Goal: Information Seeking & Learning: Understand process/instructions

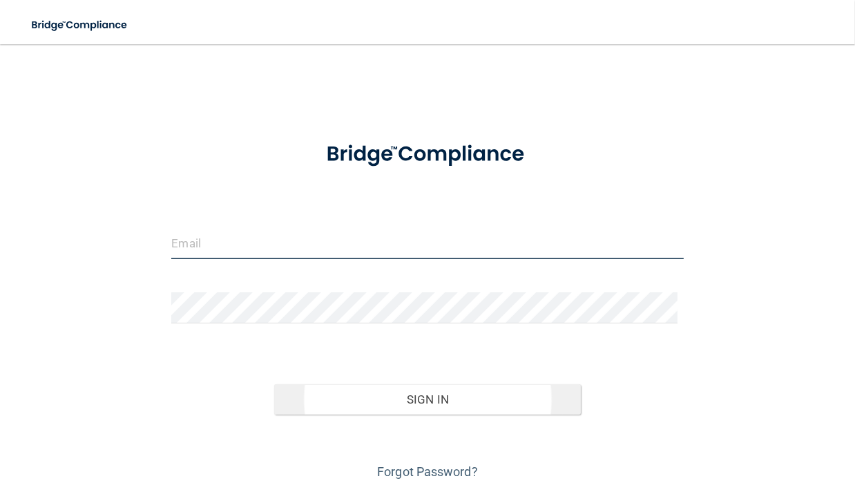
type input "[PERSON_NAME][EMAIL_ADDRESS][DOMAIN_NAME]"
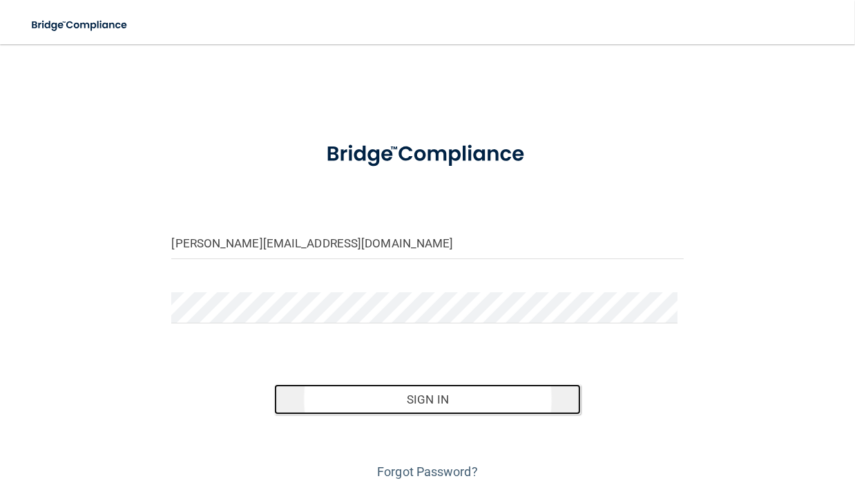
click at [437, 394] on button "Sign In" at bounding box center [427, 399] width 307 height 30
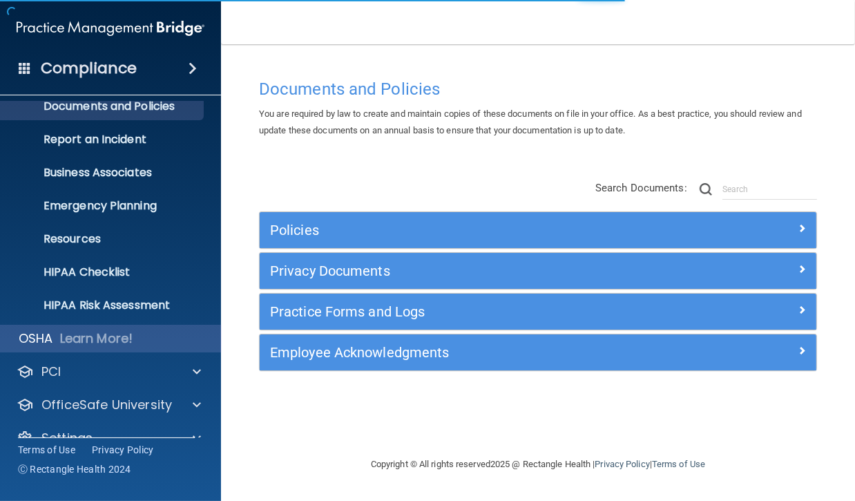
scroll to position [73, 0]
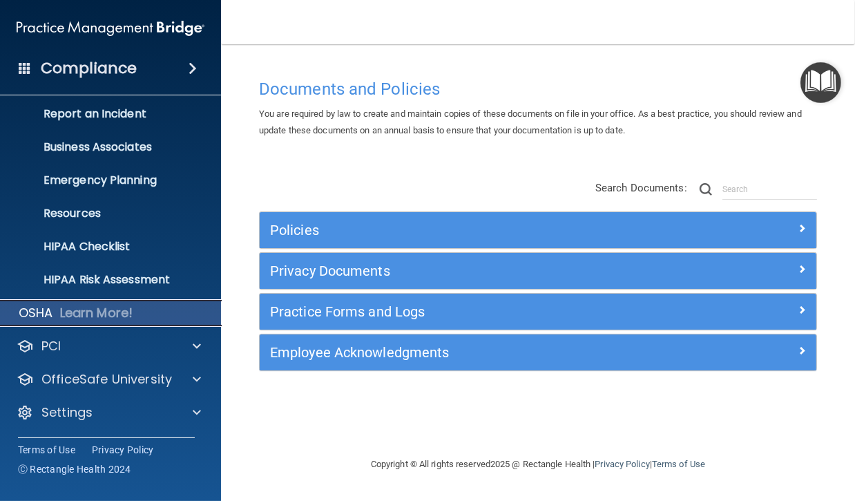
click at [72, 312] on p "Learn More!" at bounding box center [96, 313] width 73 height 17
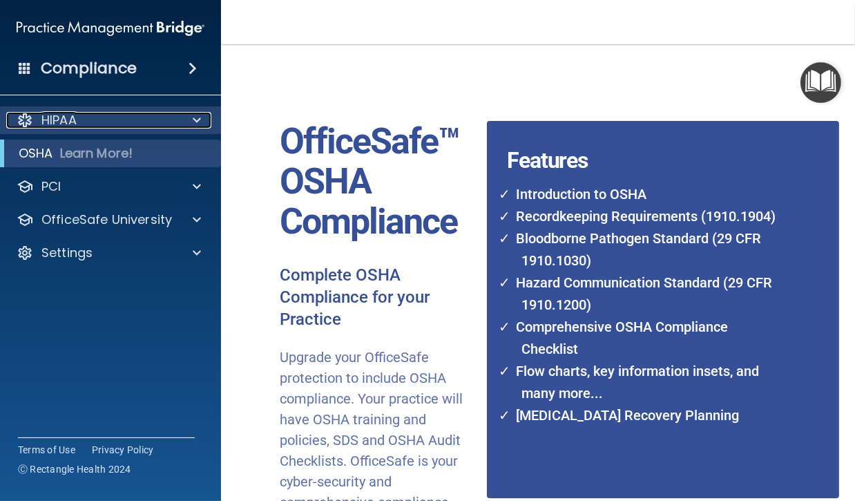
click at [55, 120] on p "HIPAA" at bounding box center [58, 120] width 35 height 17
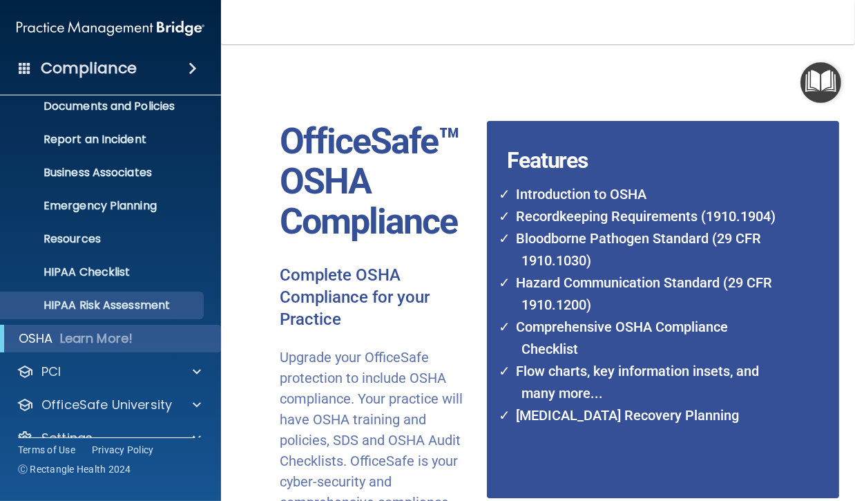
scroll to position [73, 0]
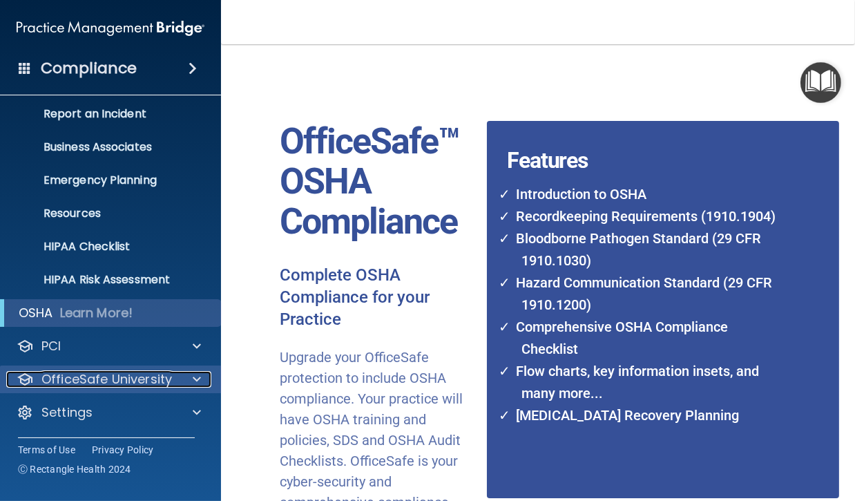
click at [84, 378] on p "OfficeSafe University" at bounding box center [106, 379] width 131 height 17
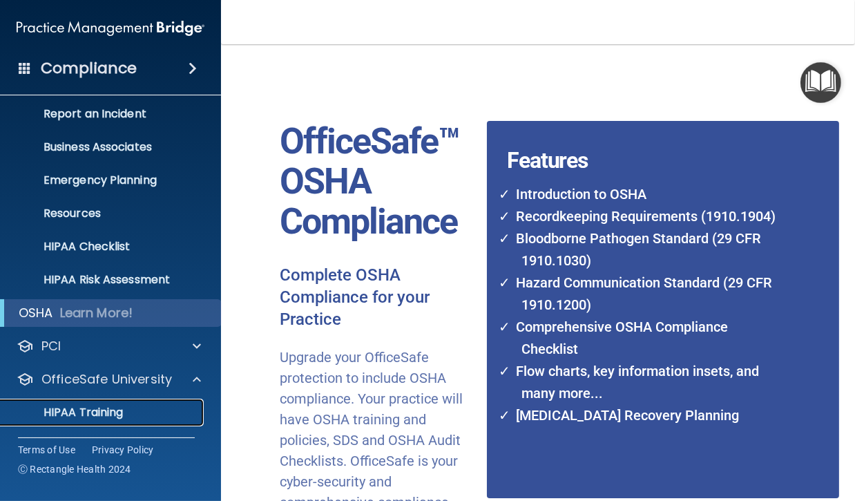
click at [82, 410] on p "HIPAA Training" at bounding box center [66, 413] width 114 height 14
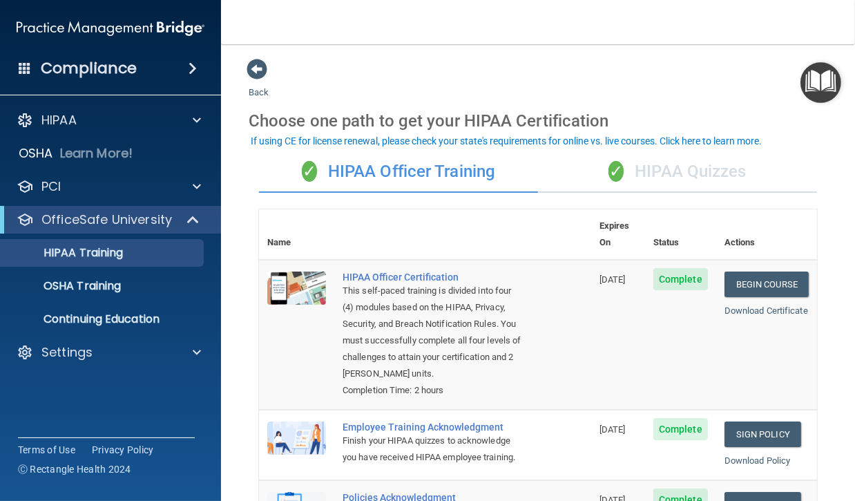
click at [661, 173] on div "✓ HIPAA Quizzes" at bounding box center [677, 171] width 279 height 41
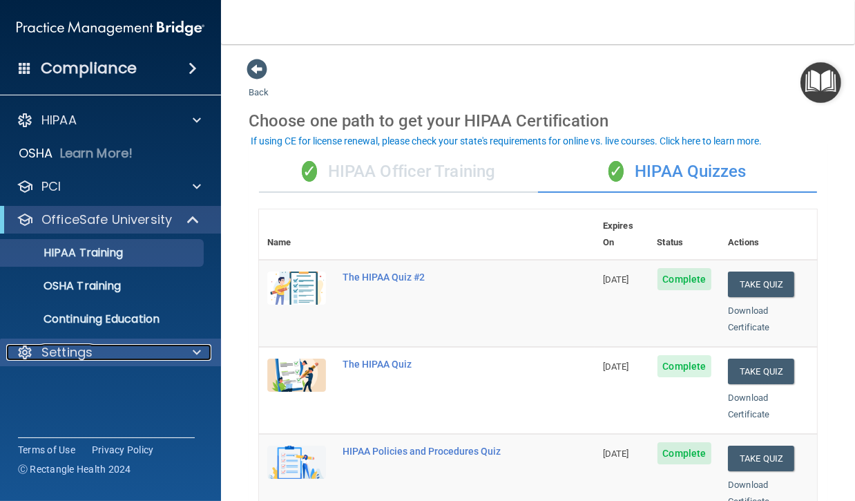
click at [62, 351] on p "Settings" at bounding box center [66, 352] width 51 height 17
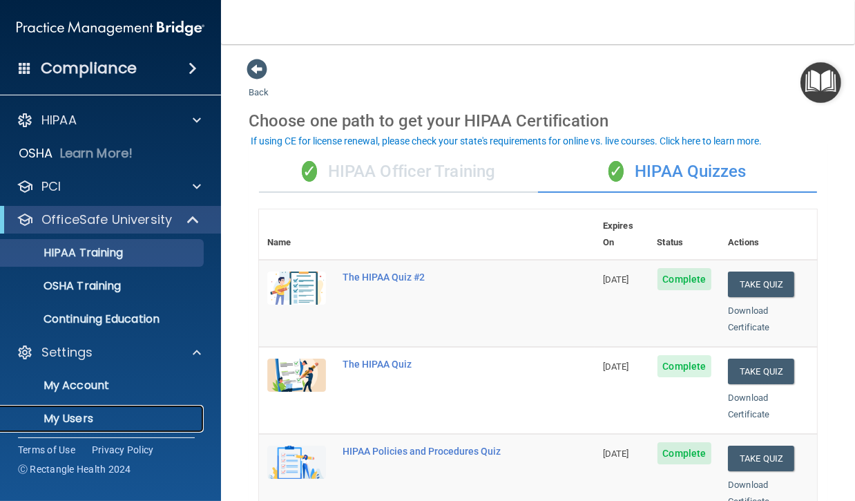
click at [65, 414] on p "My Users" at bounding box center [103, 419] width 189 height 14
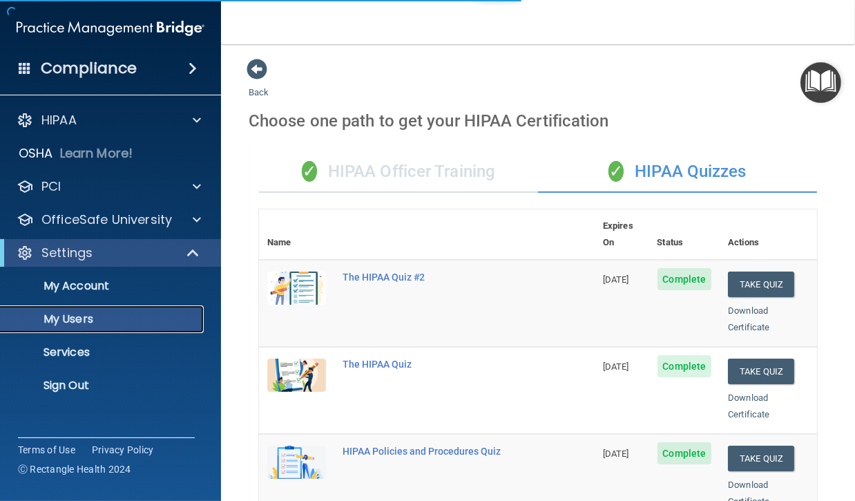
select select "20"
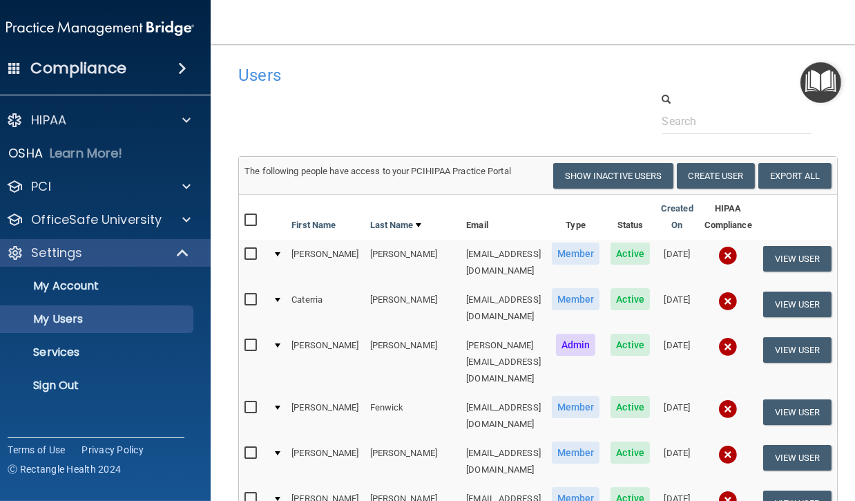
click at [267, 258] on td at bounding box center [276, 263] width 19 height 46
click at [275, 255] on div at bounding box center [278, 254] width 6 height 4
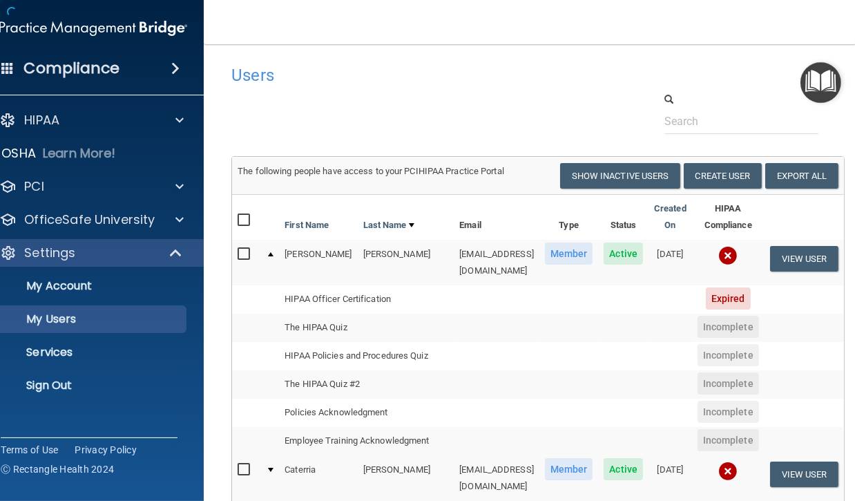
click at [269, 255] on td at bounding box center [269, 262] width 19 height 45
click at [268, 256] on div at bounding box center [271, 254] width 6 height 4
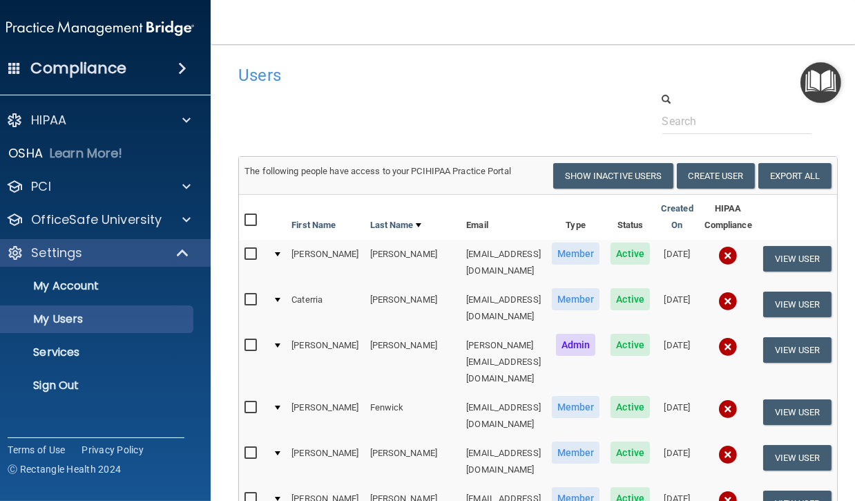
click at [267, 331] on td at bounding box center [276, 362] width 19 height 62
click at [275, 343] on div at bounding box center [278, 345] width 6 height 4
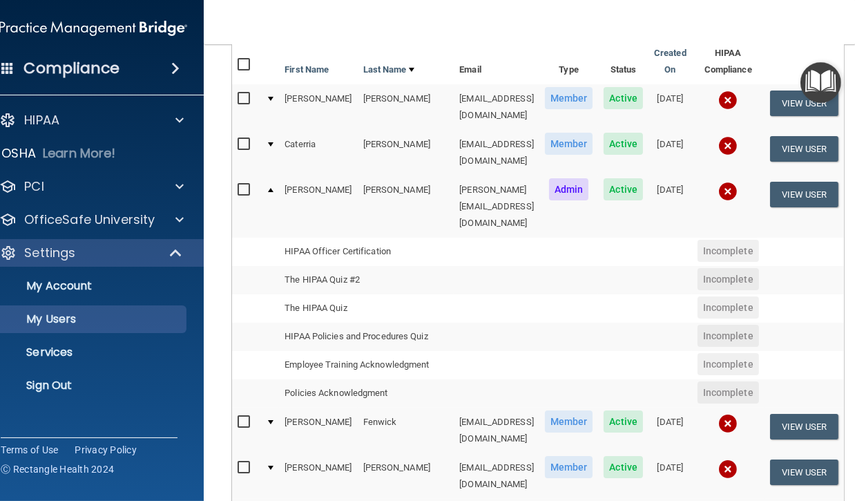
scroll to position [125, 0]
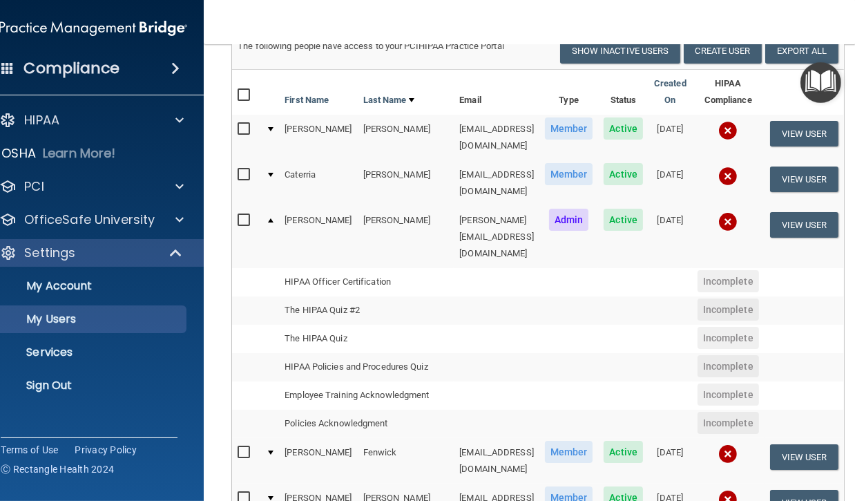
click at [268, 218] on div at bounding box center [271, 220] width 6 height 4
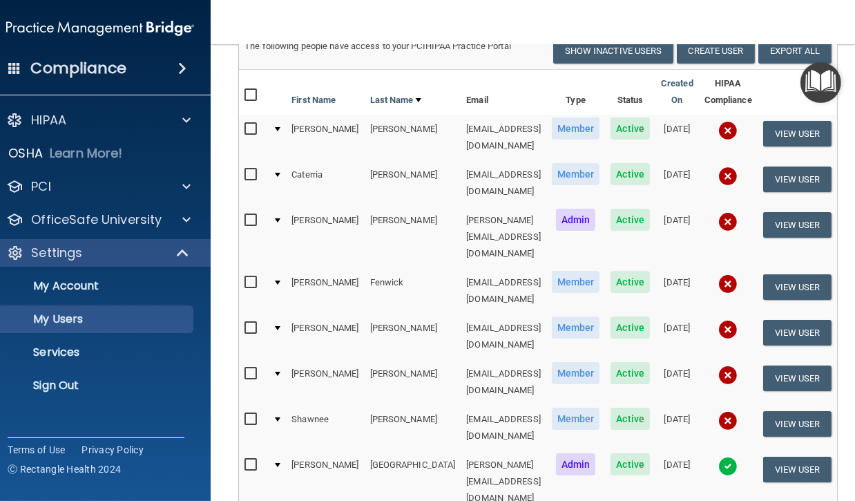
click at [275, 128] on div at bounding box center [278, 129] width 6 height 4
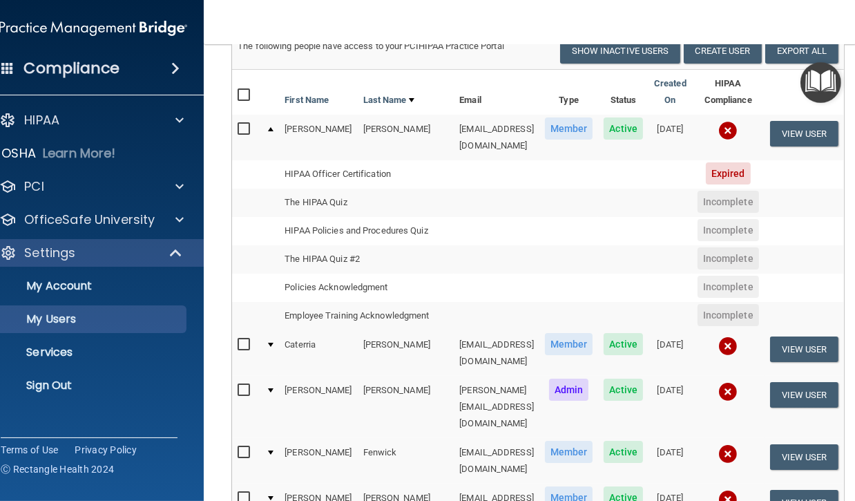
click at [267, 128] on td at bounding box center [269, 137] width 19 height 45
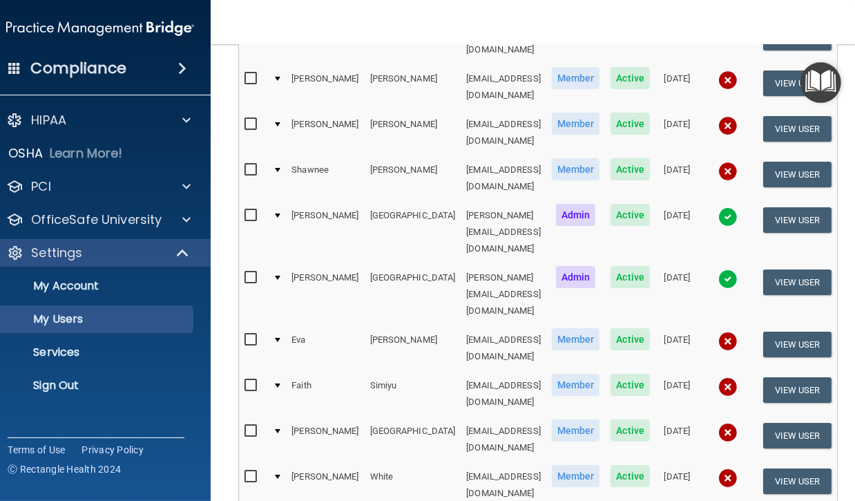
scroll to position [376, 0]
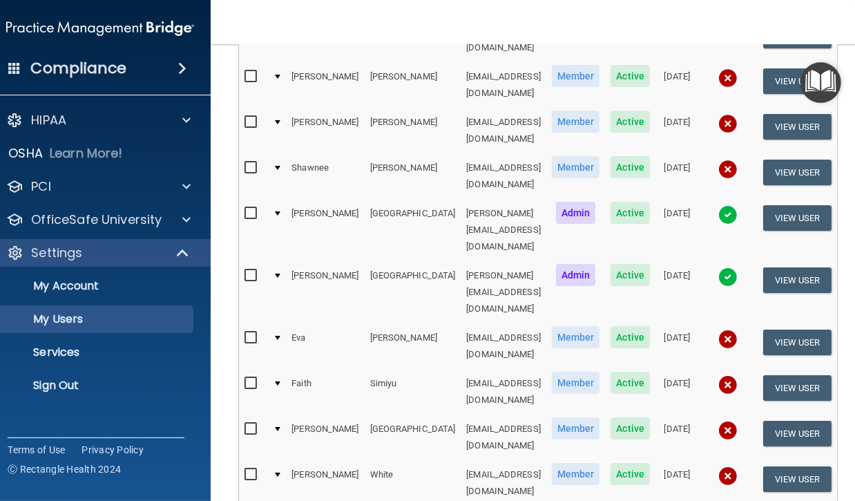
click at [275, 336] on div at bounding box center [278, 338] width 6 height 4
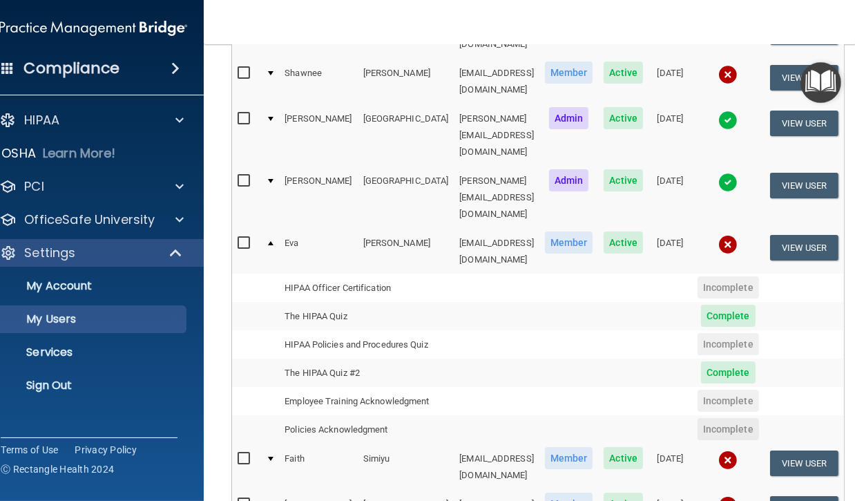
scroll to position [502, 0]
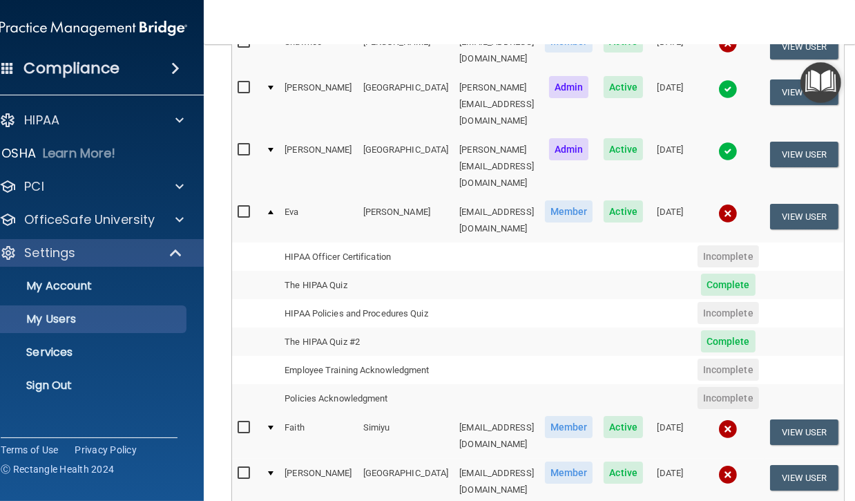
click at [260, 198] on td at bounding box center [269, 220] width 19 height 45
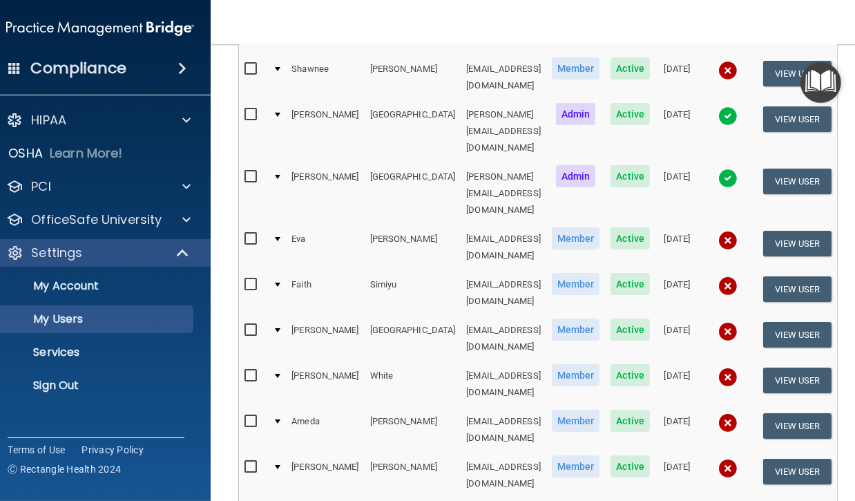
click at [267, 162] on td at bounding box center [276, 193] width 19 height 62
click at [275, 237] on div at bounding box center [278, 239] width 6 height 4
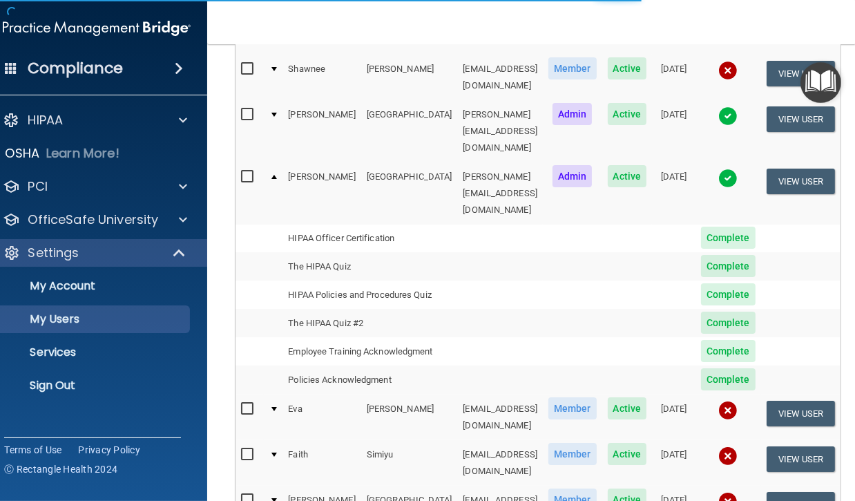
scroll to position [502, 0]
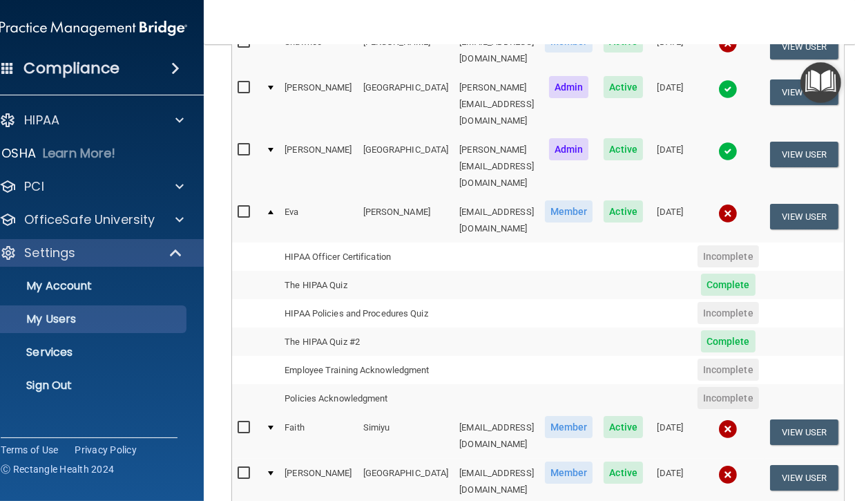
click at [265, 198] on td at bounding box center [269, 220] width 19 height 45
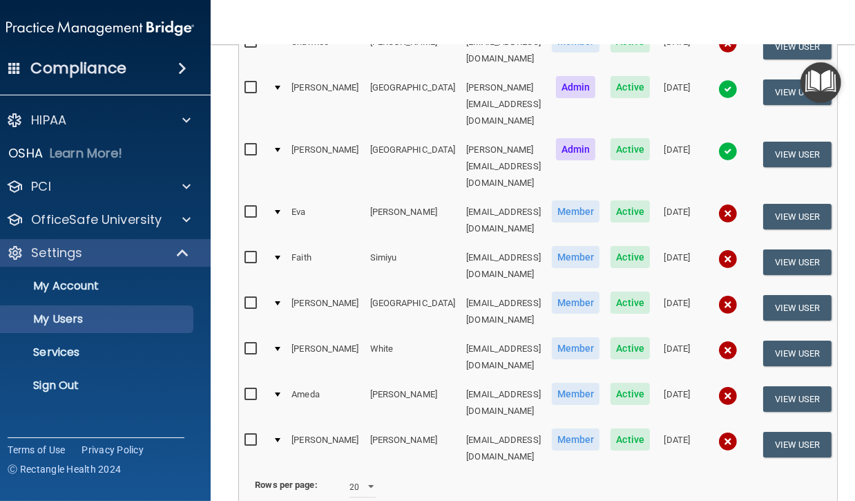
scroll to position [475, 0]
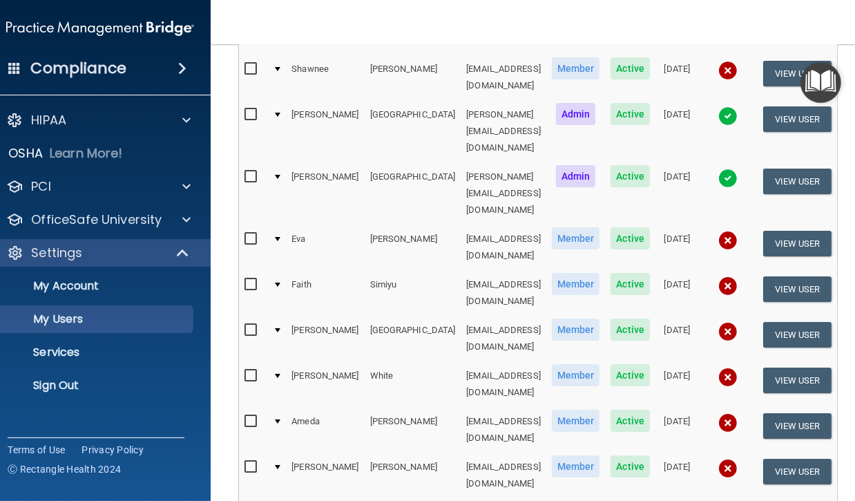
click at [275, 283] on div at bounding box center [278, 285] width 6 height 4
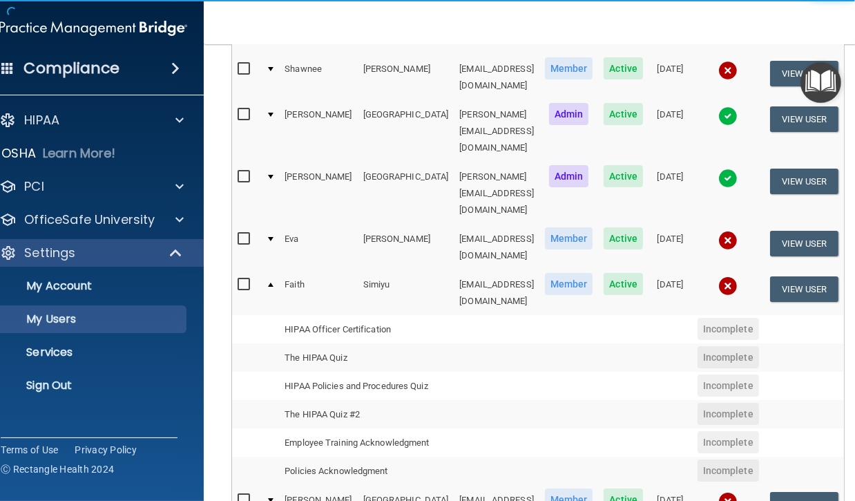
scroll to position [502, 0]
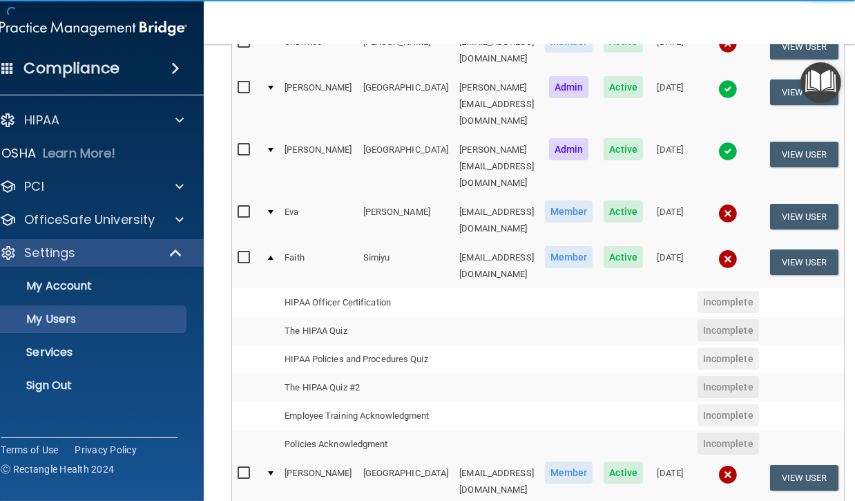
click at [270, 288] on td at bounding box center [269, 302] width 19 height 28
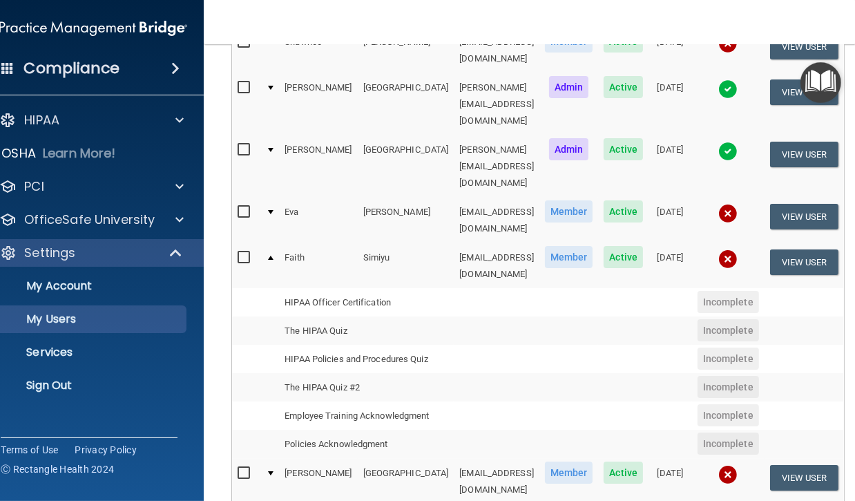
click at [263, 243] on td at bounding box center [269, 265] width 19 height 45
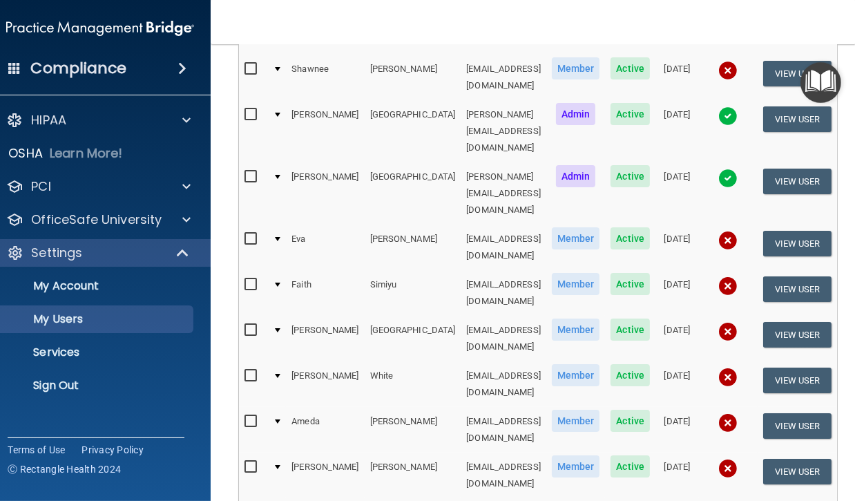
click at [267, 316] on td at bounding box center [276, 339] width 19 height 46
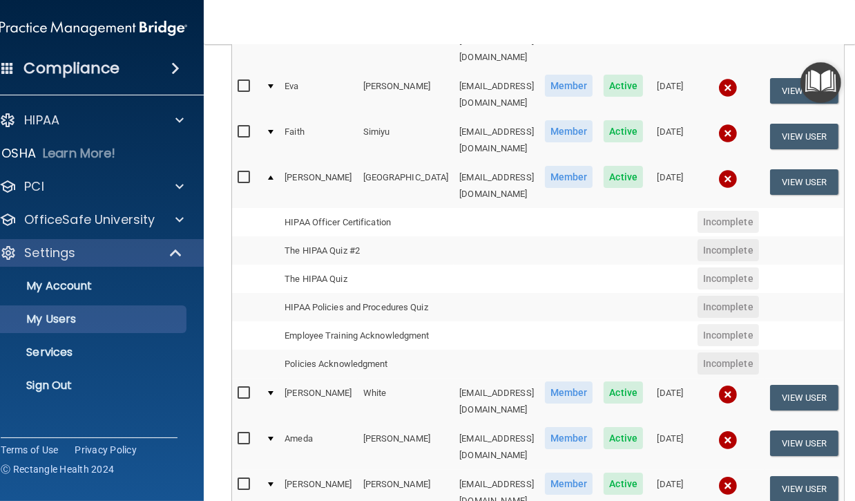
scroll to position [586, 0]
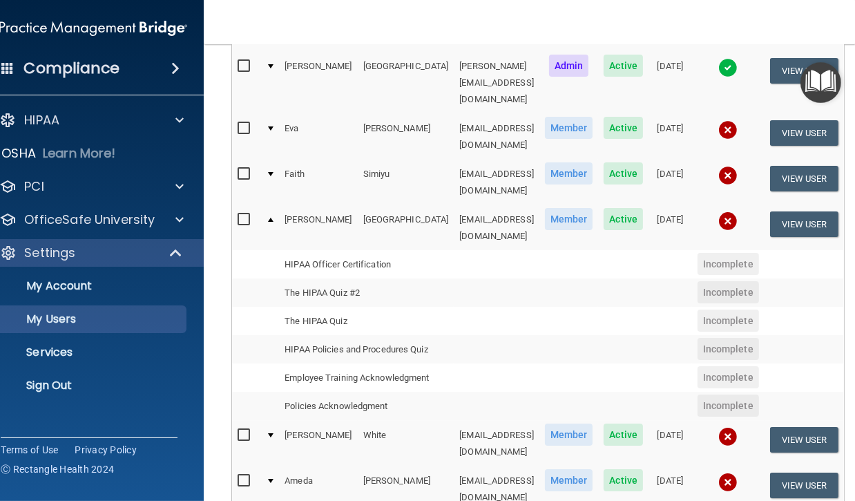
click at [268, 218] on div at bounding box center [271, 220] width 6 height 4
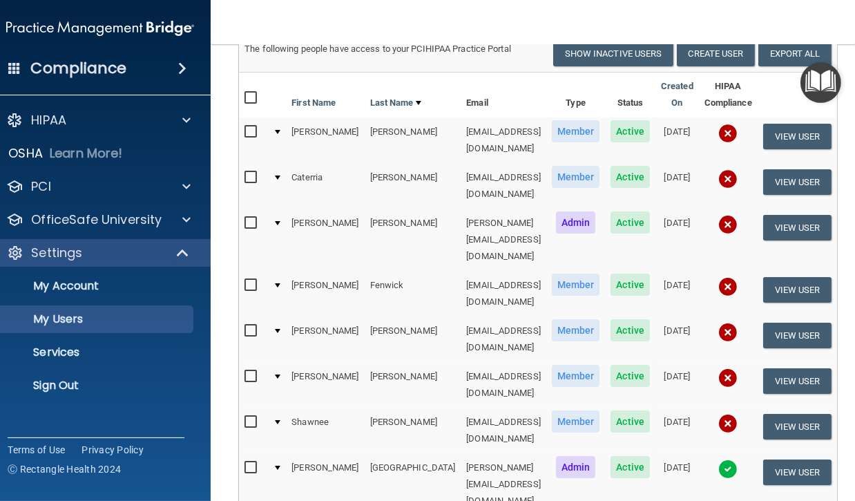
scroll to position [0, 0]
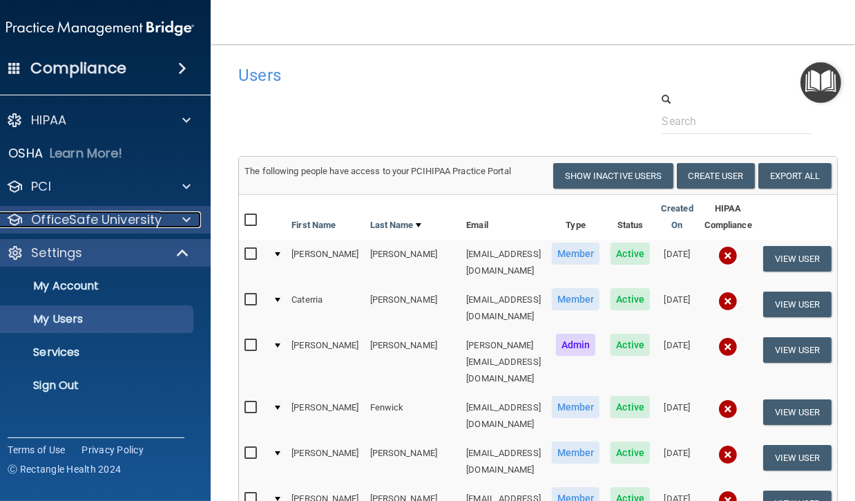
click at [91, 222] on p "OfficeSafe University" at bounding box center [96, 219] width 131 height 17
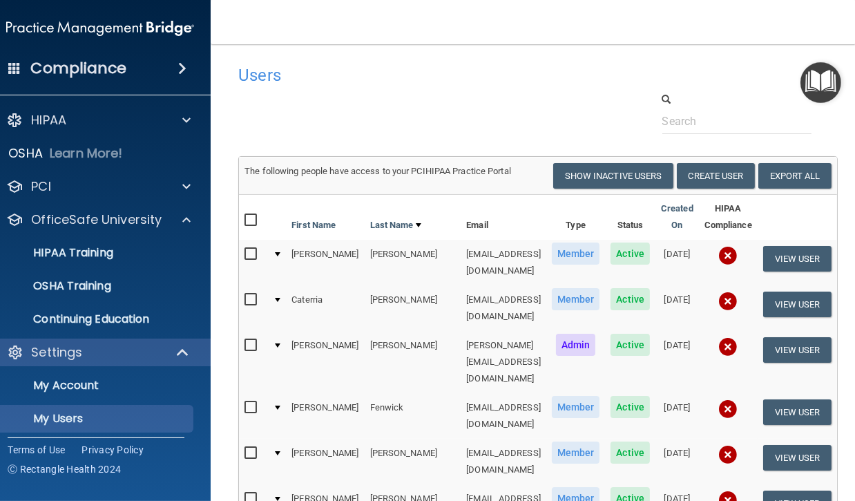
click at [817, 81] on img "Open Resource Center" at bounding box center [821, 82] width 41 height 41
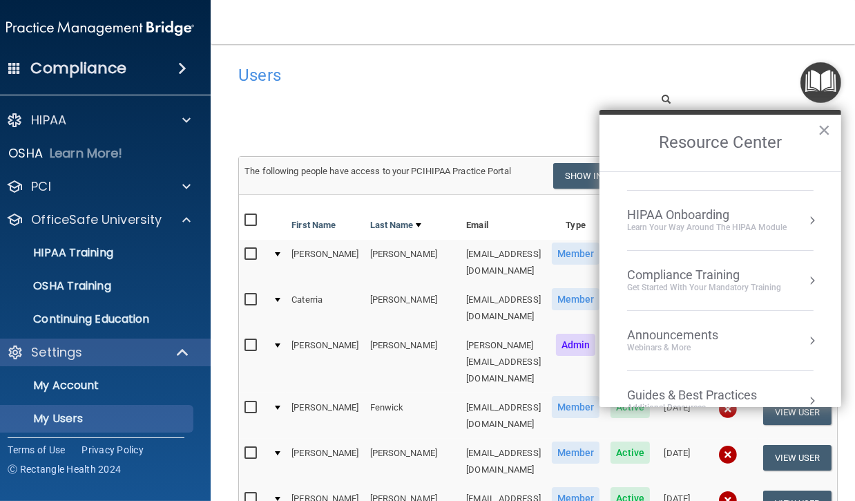
scroll to position [125, 0]
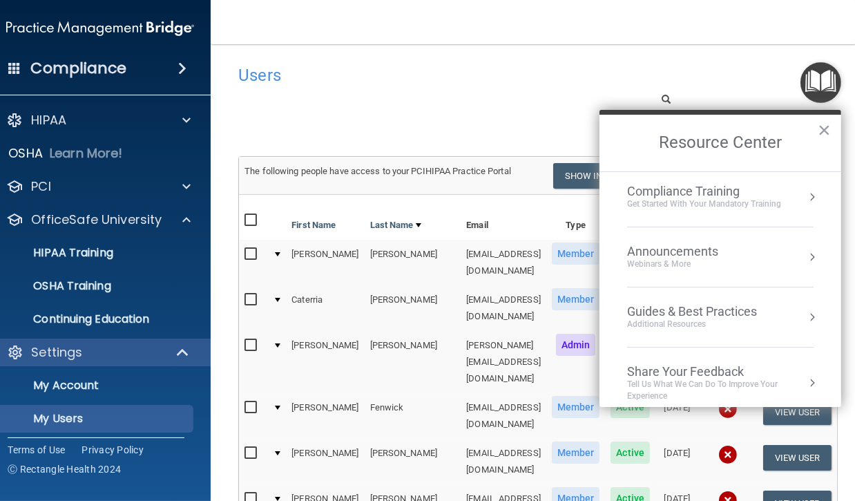
click at [698, 304] on div "Guides & Best Practices" at bounding box center [692, 311] width 130 height 15
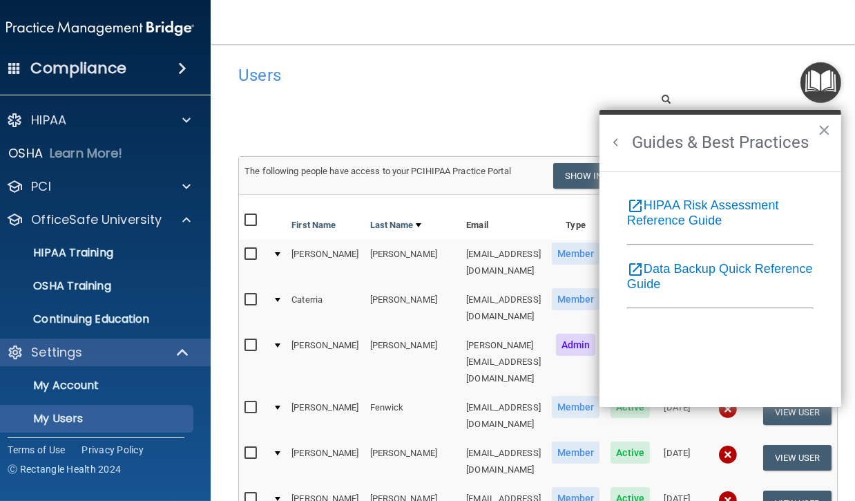
scroll to position [0, 0]
click at [822, 128] on button "×" at bounding box center [824, 130] width 13 height 22
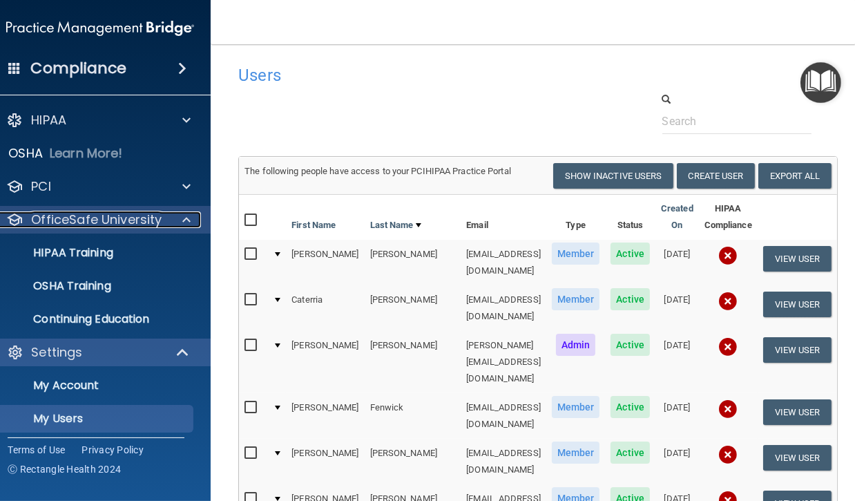
click at [70, 218] on p "OfficeSafe University" at bounding box center [96, 219] width 131 height 17
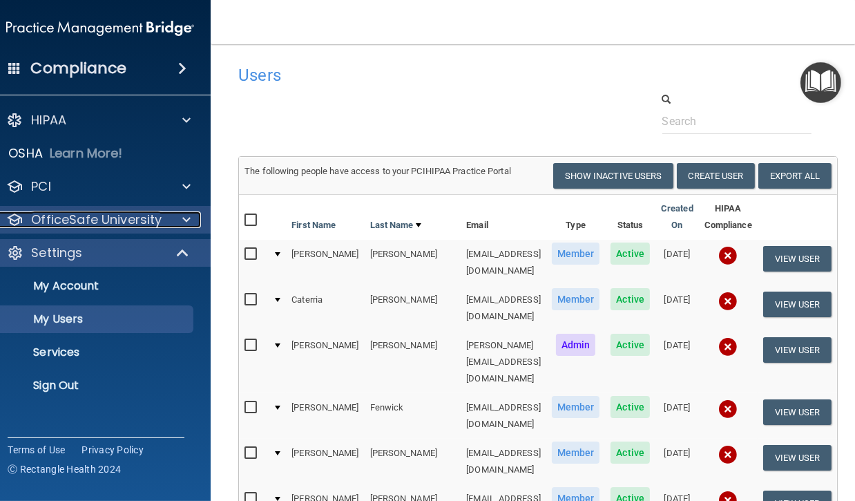
click at [90, 220] on p "OfficeSafe University" at bounding box center [96, 219] width 131 height 17
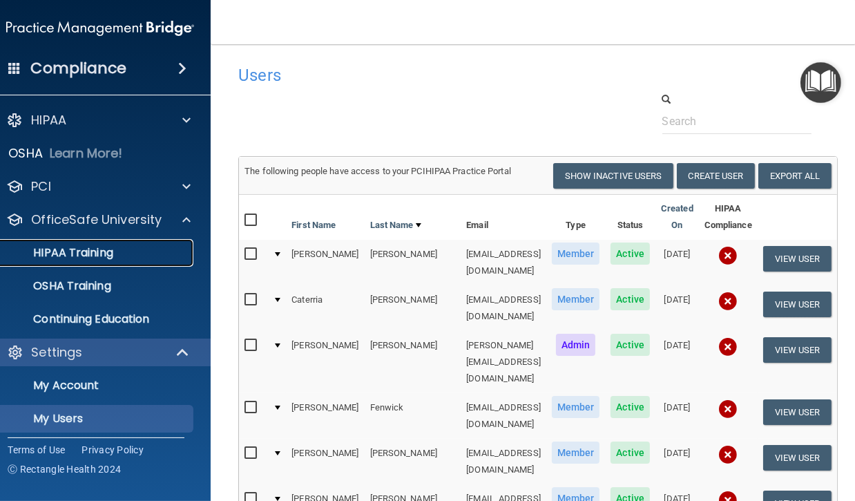
click at [65, 252] on p "HIPAA Training" at bounding box center [56, 253] width 114 height 14
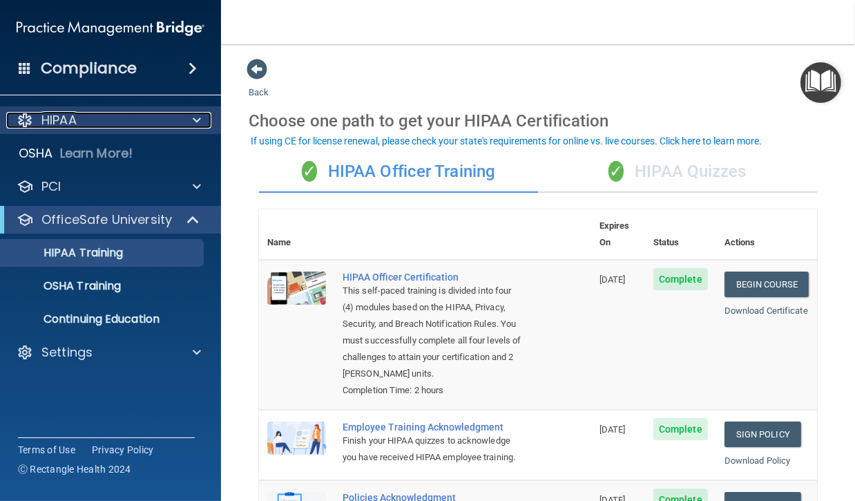
click at [90, 120] on div "HIPAA" at bounding box center [91, 120] width 171 height 17
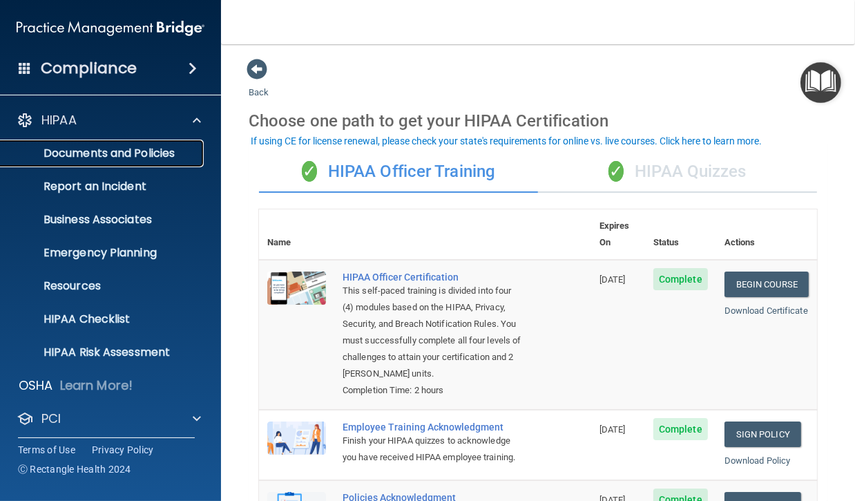
click at [93, 149] on p "Documents and Policies" at bounding box center [103, 153] width 189 height 14
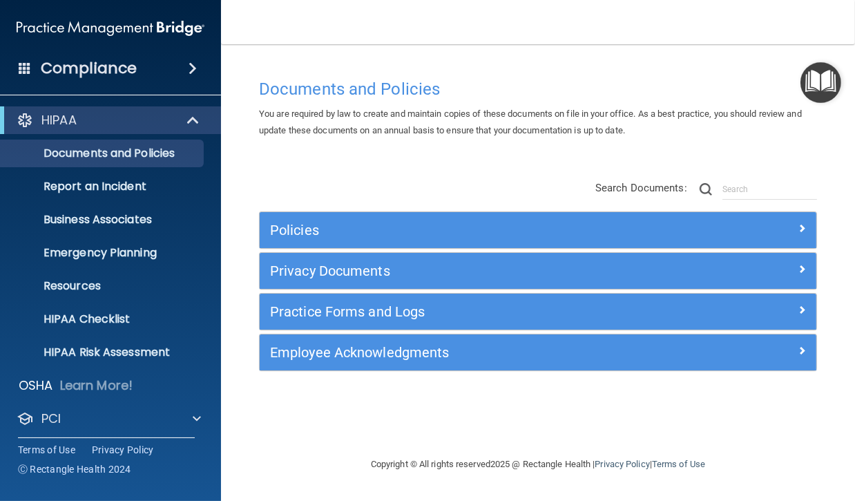
click at [756, 429] on div "Documents and Policies You are required by law to create and maintain copies of…" at bounding box center [538, 264] width 579 height 384
click at [392, 447] on div "Copyright © All rights reserved 2025 @ Rectangle Health | Privacy Policy | Term…" at bounding box center [538, 464] width 504 height 44
drag, startPoint x: 754, startPoint y: 22, endPoint x: 778, endPoint y: 21, distance: 23.5
click at [778, 21] on nav "Toggle navigation [PERSON_NAME] [PERSON_NAME][EMAIL_ADDRESS][DOMAIN_NAME] Manag…" at bounding box center [538, 22] width 634 height 44
click at [821, 92] on img "Open Resource Center" at bounding box center [821, 82] width 41 height 41
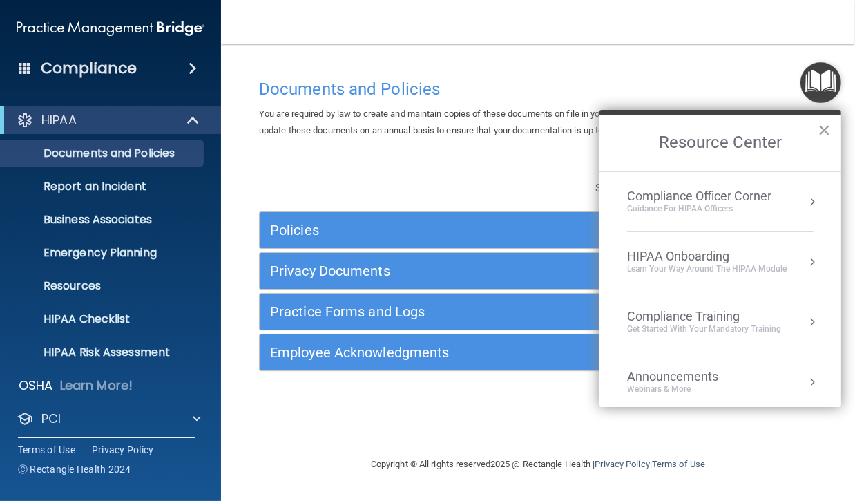
click at [676, 193] on div "Compliance Officer Corner" at bounding box center [699, 196] width 144 height 15
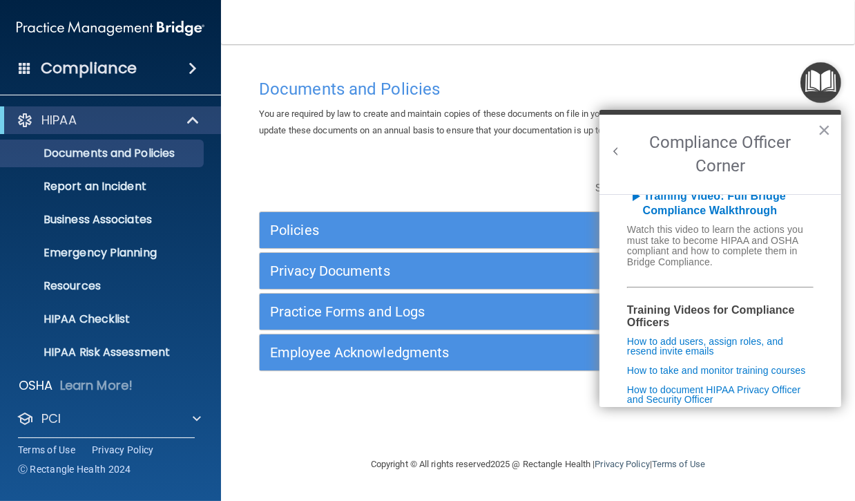
scroll to position [274, 0]
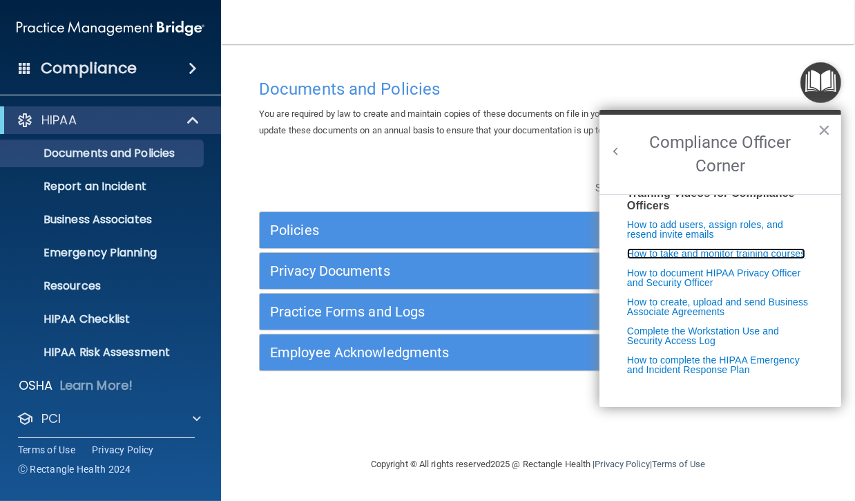
click at [636, 248] on link "How to take and monitor training courses" at bounding box center [716, 253] width 178 height 11
